Goal: Information Seeking & Learning: Check status

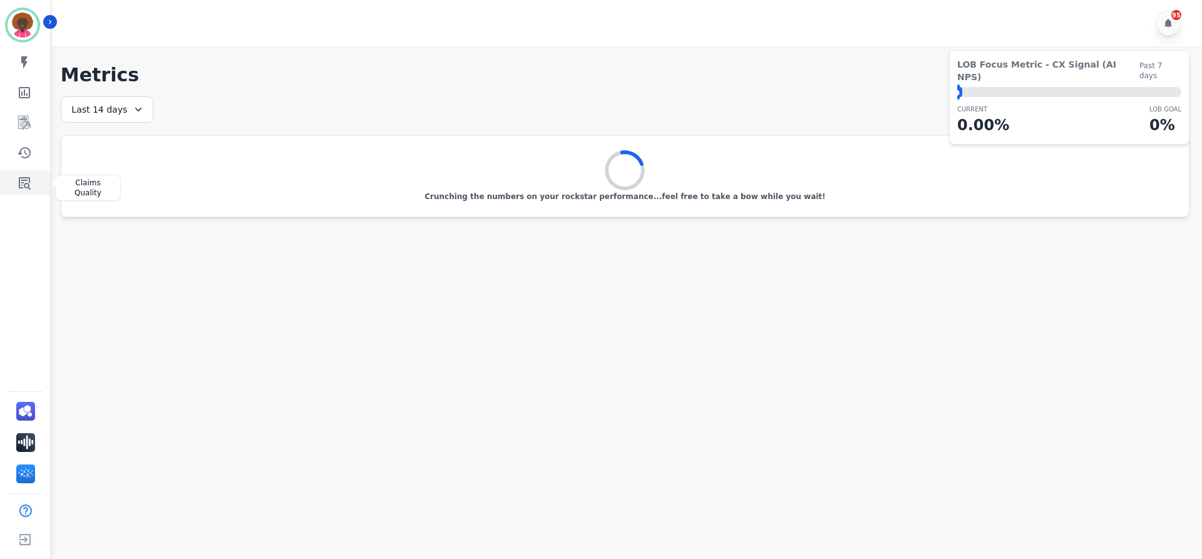
click at [33, 185] on link "Sidebar" at bounding box center [26, 182] width 48 height 25
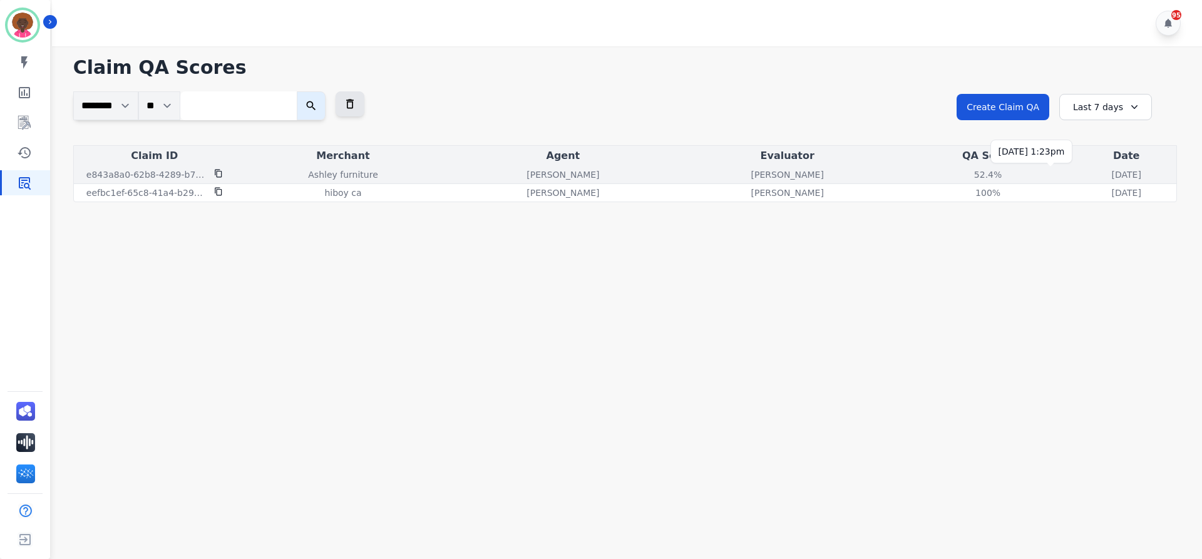
click at [1112, 179] on p "[DATE]" at bounding box center [1126, 174] width 29 height 13
click at [899, 166] on td "52.4% See QA score details" at bounding box center [987, 175] width 177 height 18
click at [960, 173] on div "52.4%" at bounding box center [988, 174] width 56 height 13
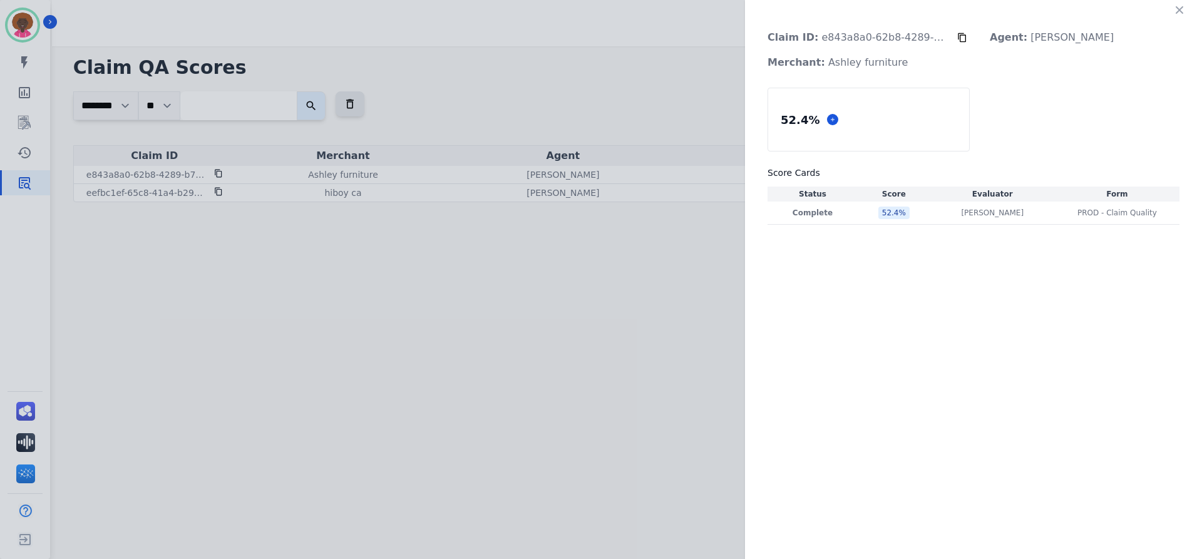
click at [498, 172] on div "Claim ID: e843a8a0-62b8-4289-b7dd-d90dfc7d2693 Agent: [PERSON_NAME]: [PERSON_NA…" at bounding box center [601, 279] width 1202 height 559
click at [1179, 10] on icon "button" at bounding box center [1180, 10] width 8 height 8
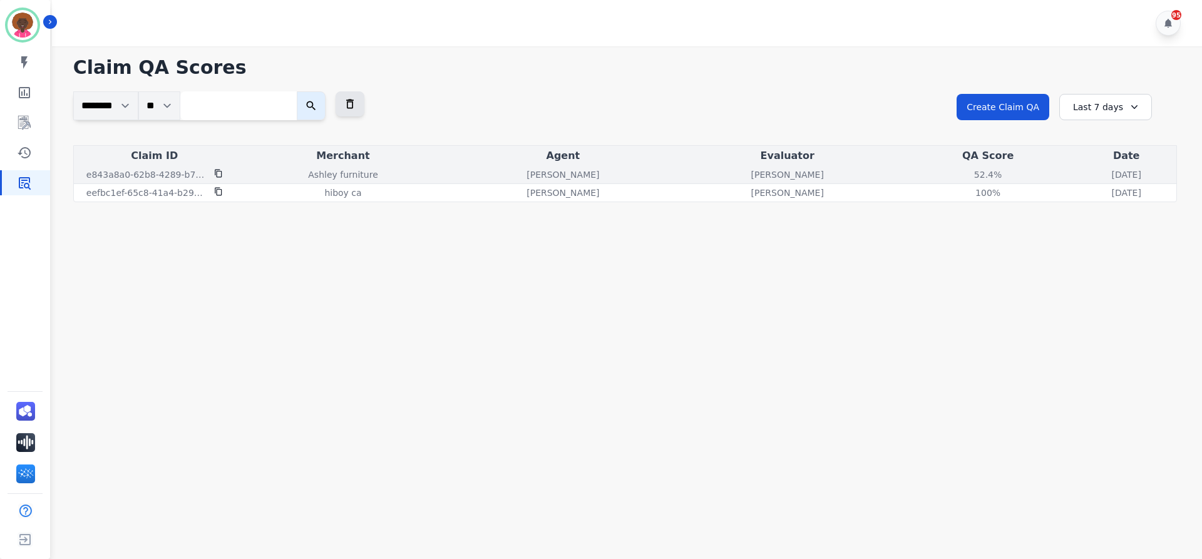
click at [223, 172] on div "e843a8a0-62b8-4289-b7dd-d90dfc7d2693" at bounding box center [154, 174] width 156 height 13
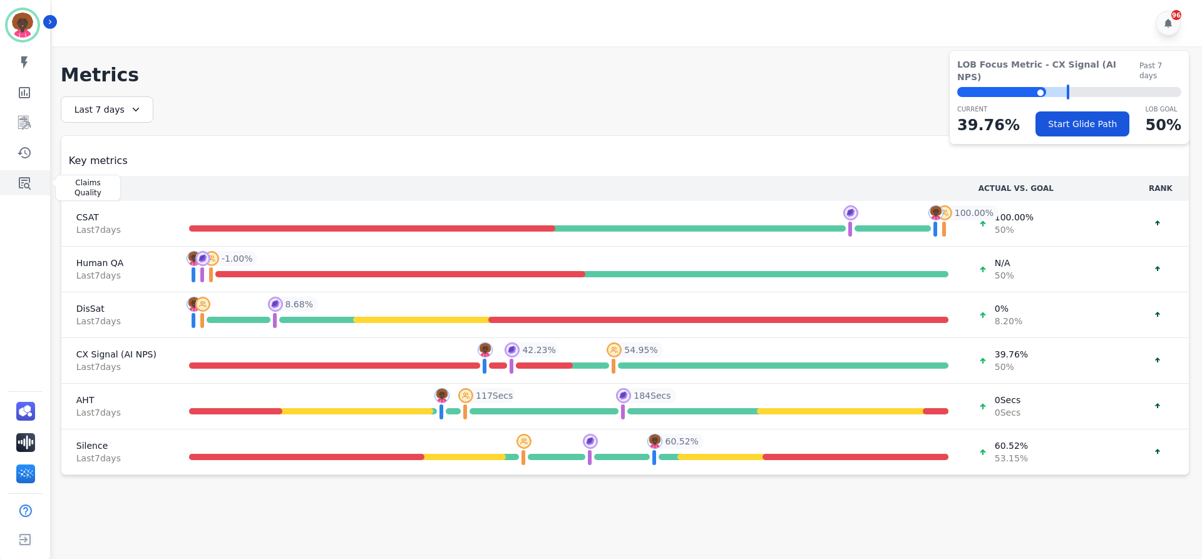
click at [13, 183] on link "Sidebar" at bounding box center [26, 182] width 48 height 25
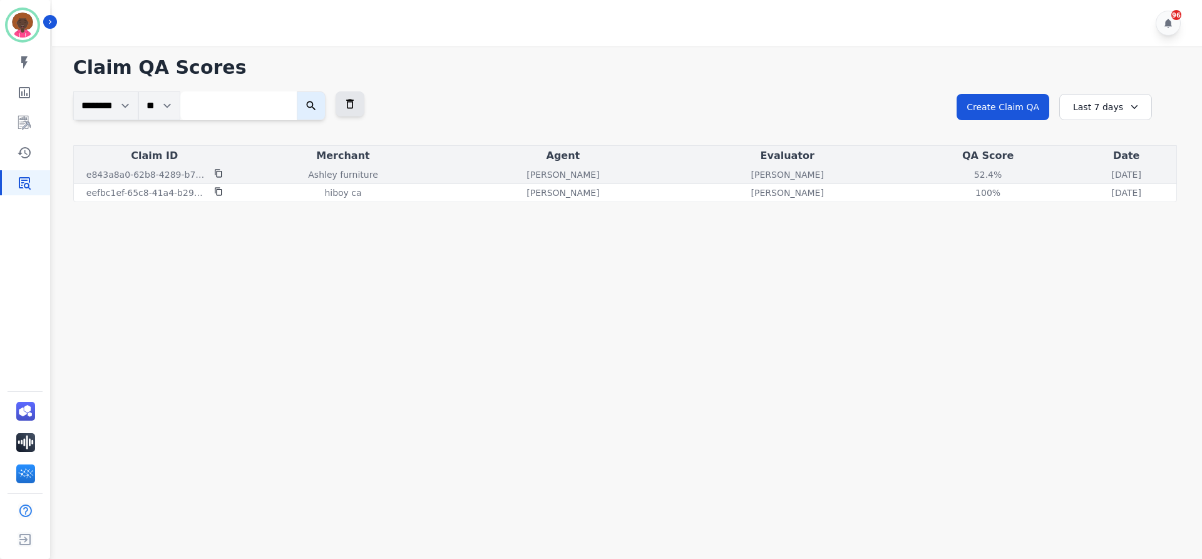
click at [218, 167] on td "e843a8a0-62b8-4289-b7dd-d90dfc7d2693" at bounding box center [154, 175] width 161 height 18
click at [218, 173] on icon at bounding box center [218, 173] width 9 height 9
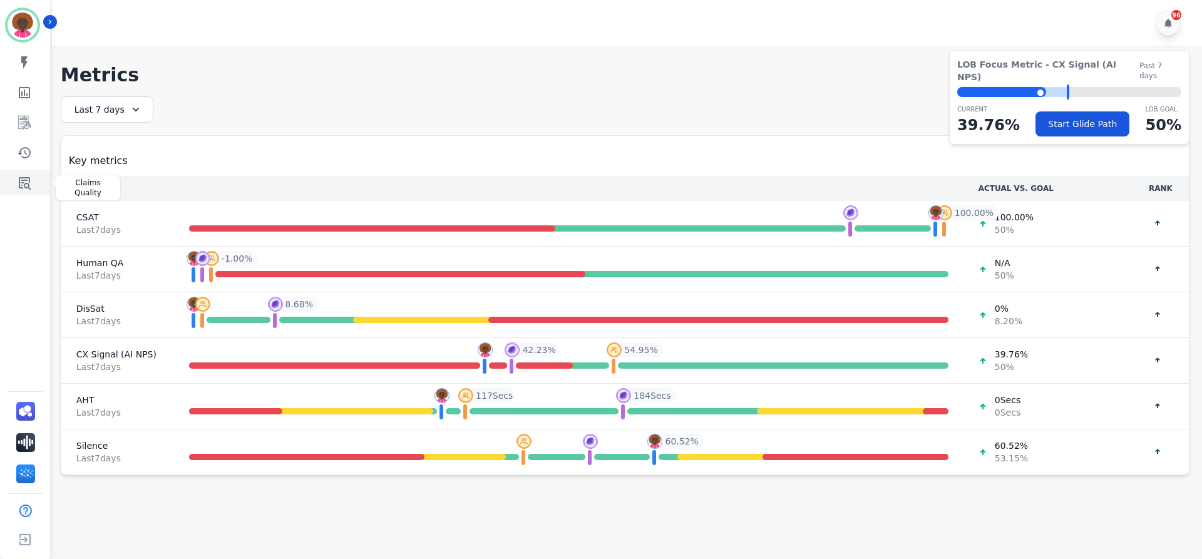
click at [14, 191] on link "Sidebar" at bounding box center [26, 182] width 48 height 25
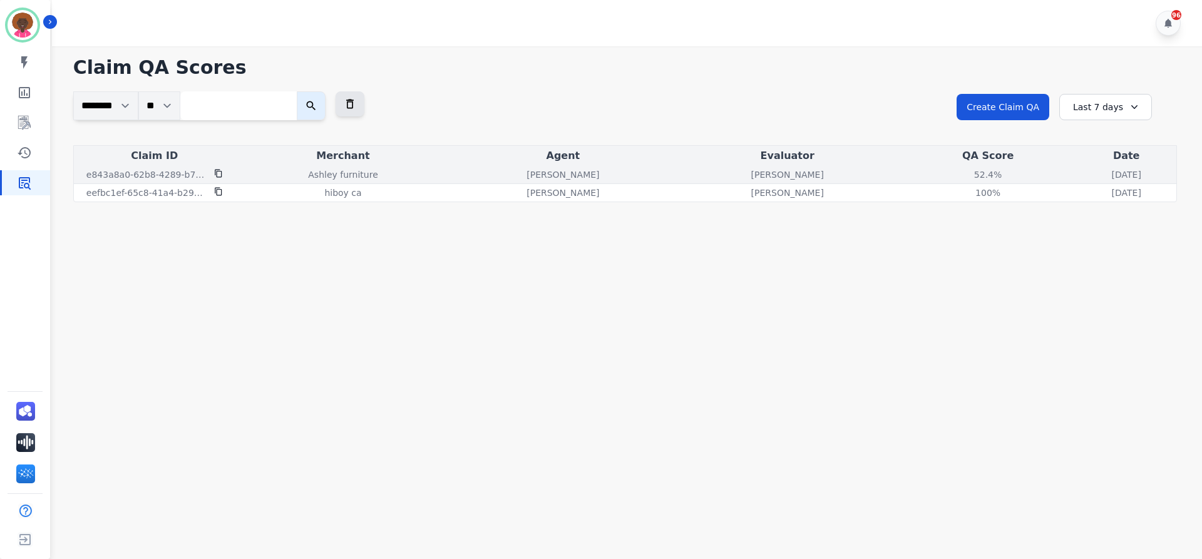
click at [751, 174] on p "[PERSON_NAME]" at bounding box center [787, 174] width 73 height 13
click at [960, 172] on div "52.4%" at bounding box center [988, 174] width 56 height 13
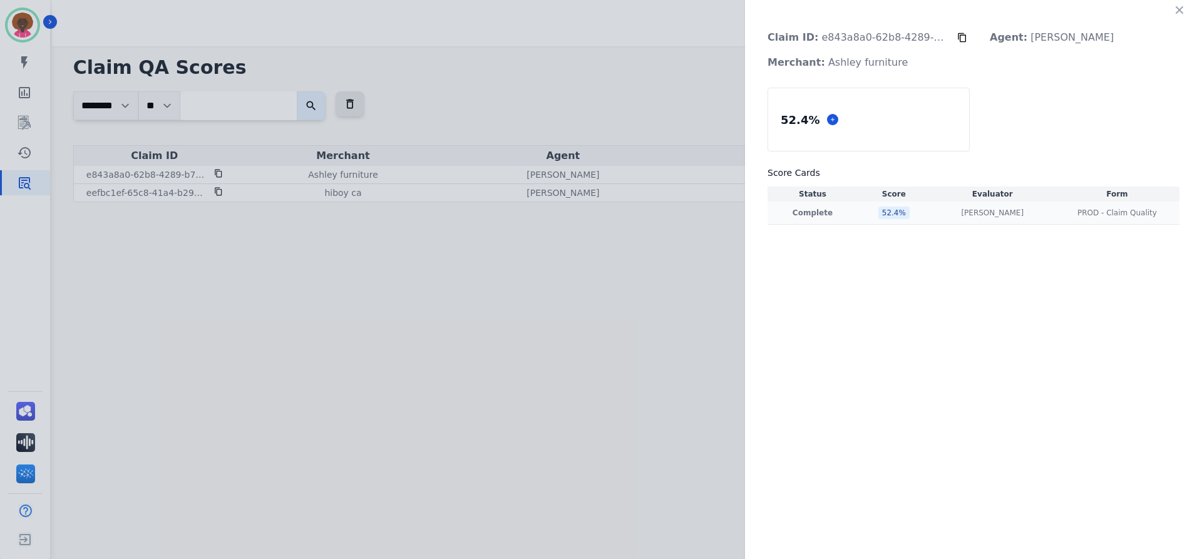
click at [871, 203] on td "52.4 %" at bounding box center [894, 213] width 73 height 23
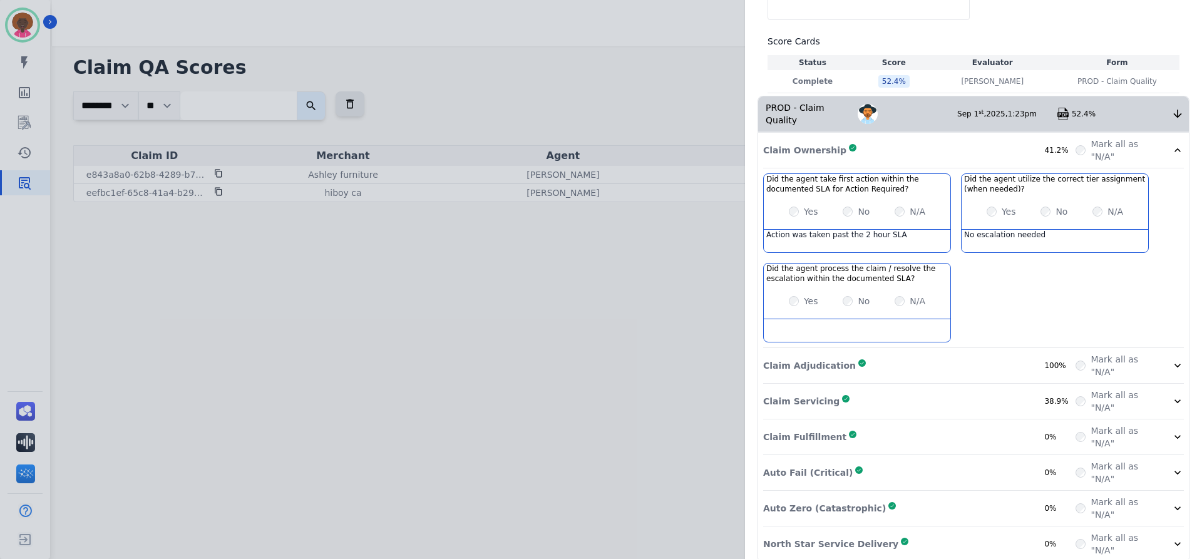
scroll to position [135, 0]
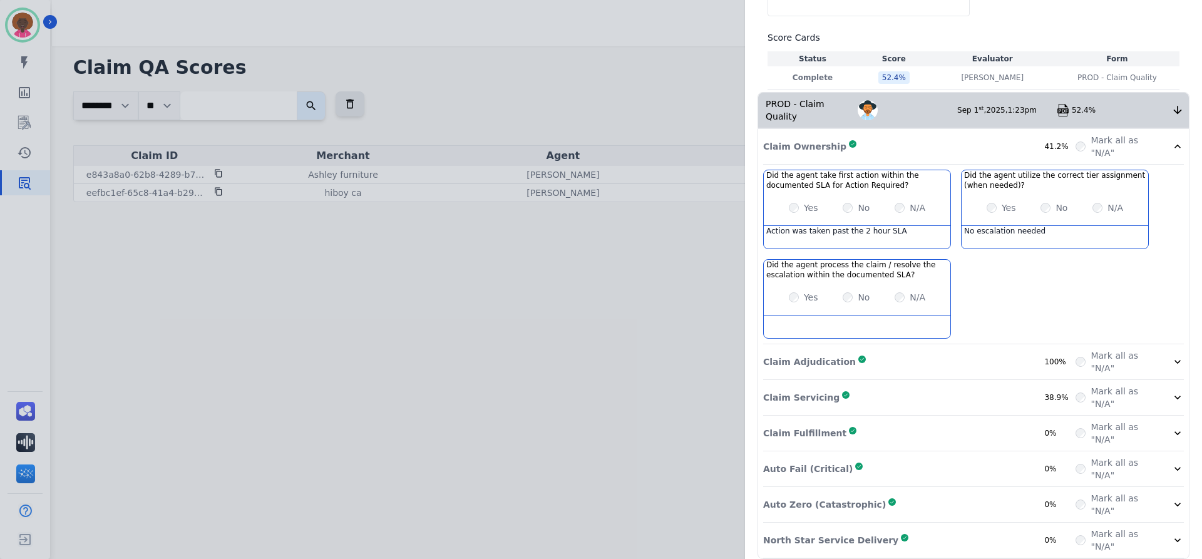
click at [899, 349] on div "Claim Adjudication Complete 100%" at bounding box center [919, 361] width 312 height 25
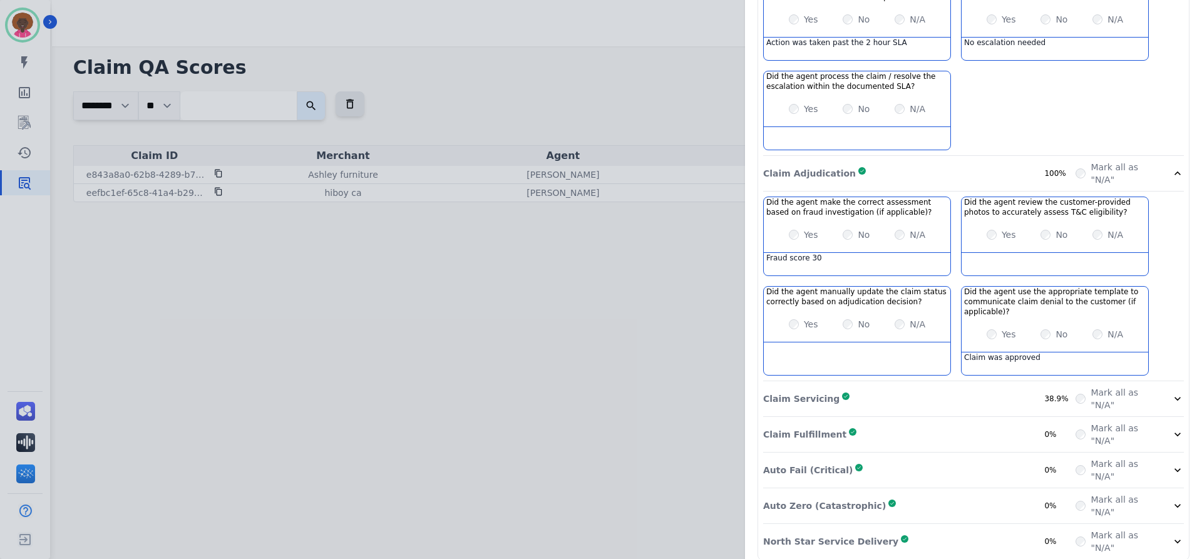
scroll to position [325, 0]
click at [938, 388] on div "Claim Servicing Complete 38.9%" at bounding box center [919, 397] width 312 height 25
